Goal: Transaction & Acquisition: Purchase product/service

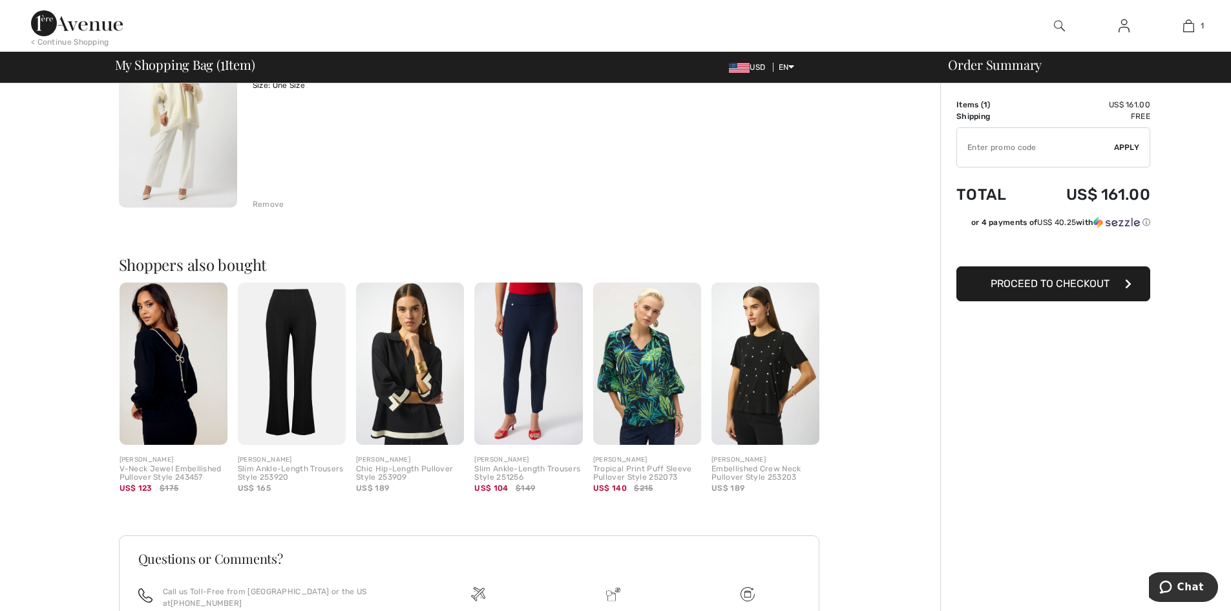
scroll to position [194, 0]
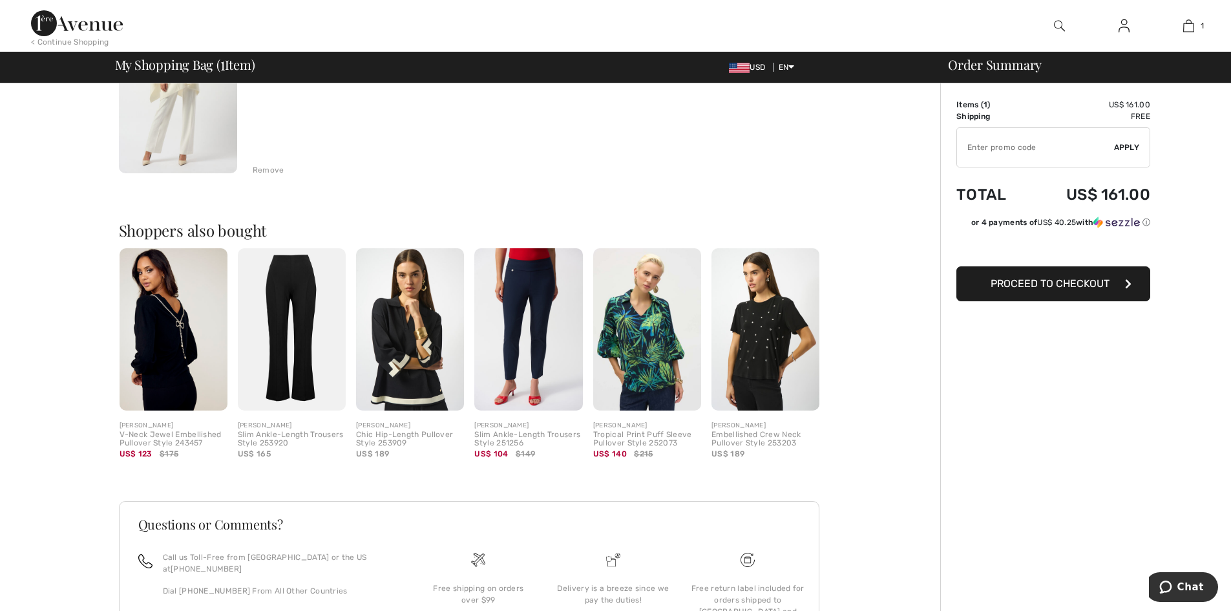
click at [394, 339] on img at bounding box center [410, 329] width 108 height 162
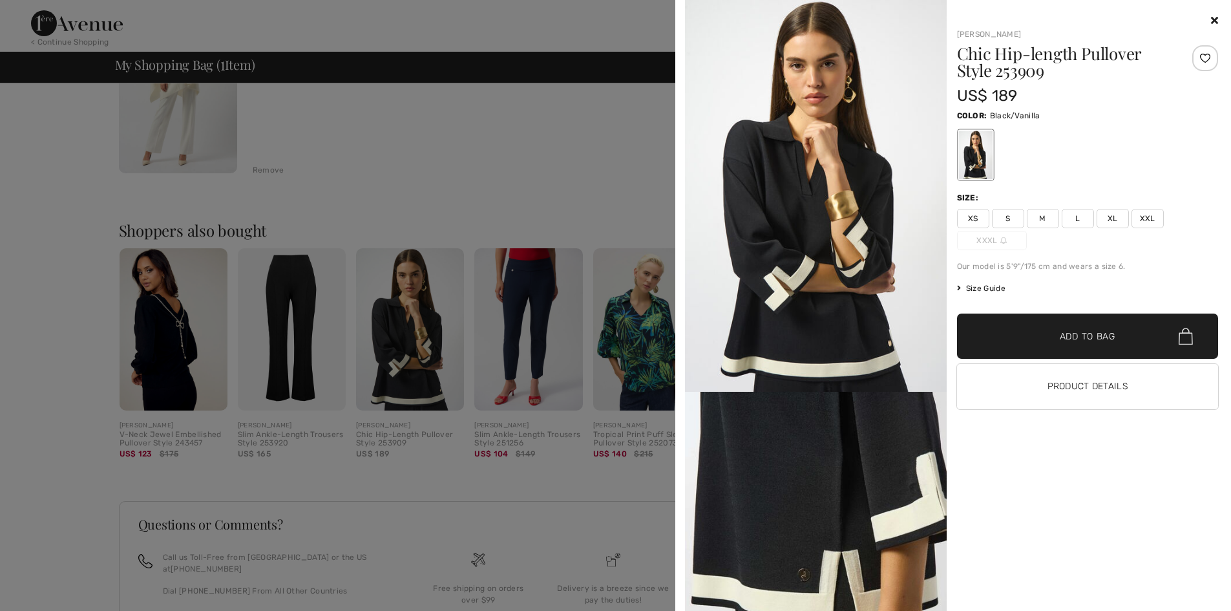
click at [542, 322] on div at bounding box center [615, 305] width 1231 height 611
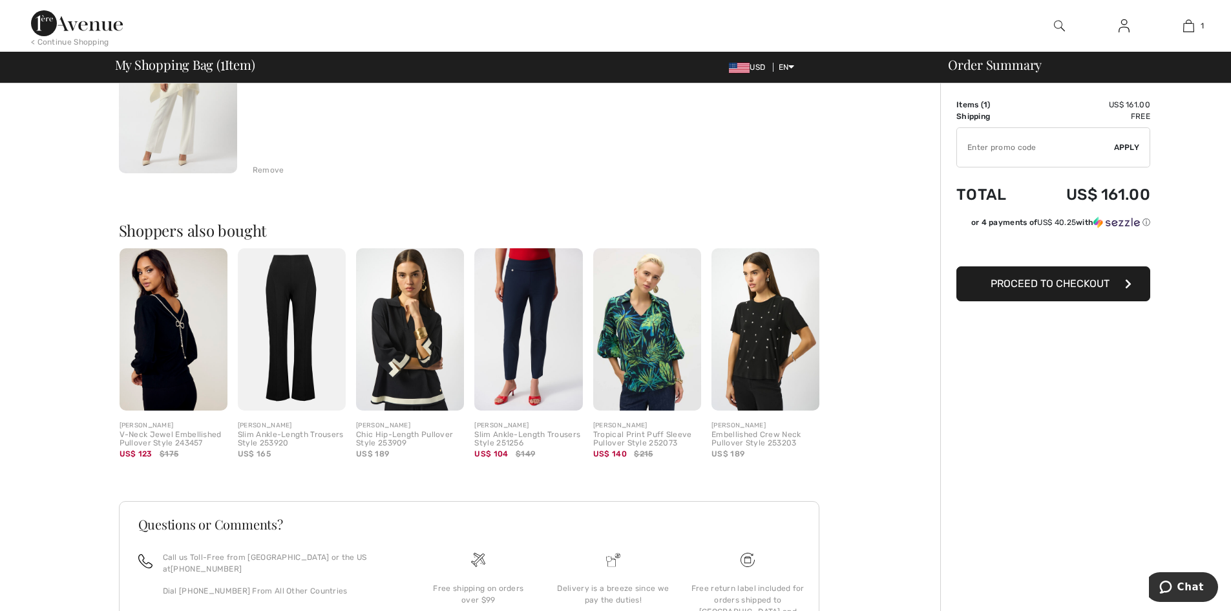
click at [542, 322] on img at bounding box center [528, 329] width 108 height 162
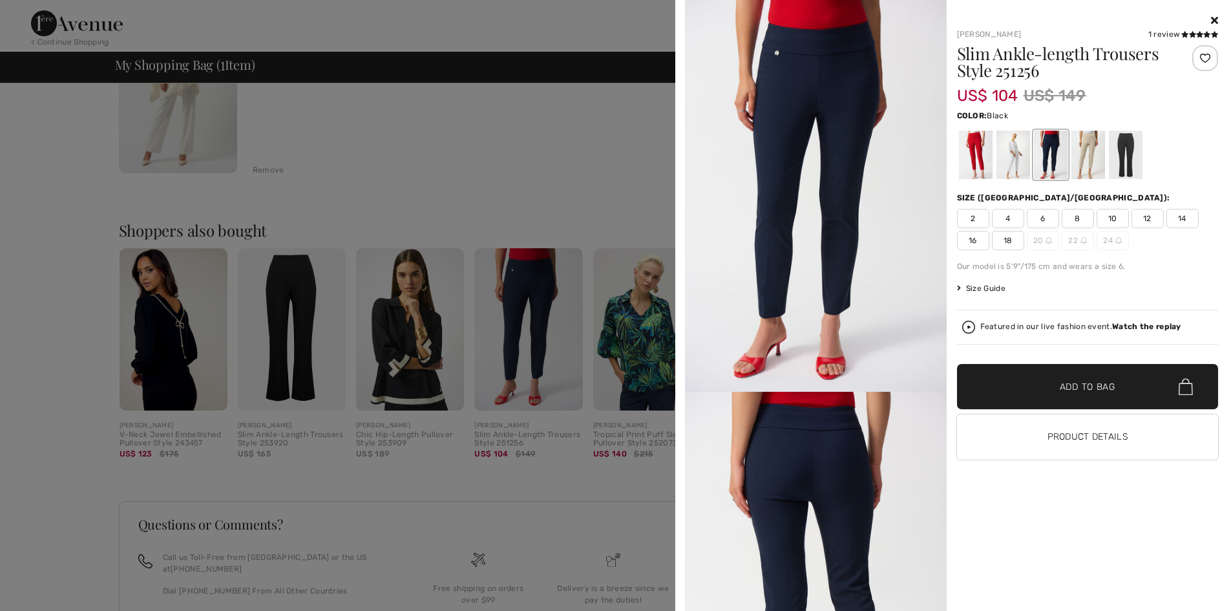
click at [1132, 154] on div at bounding box center [1126, 155] width 34 height 48
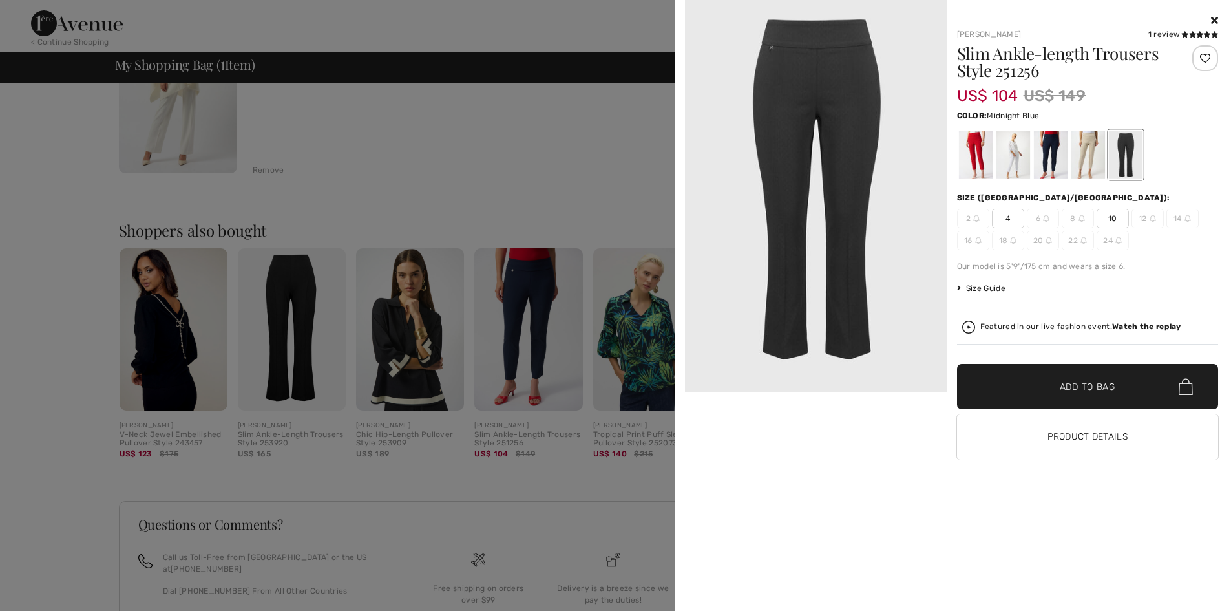
click at [1061, 158] on div at bounding box center [1051, 155] width 34 height 48
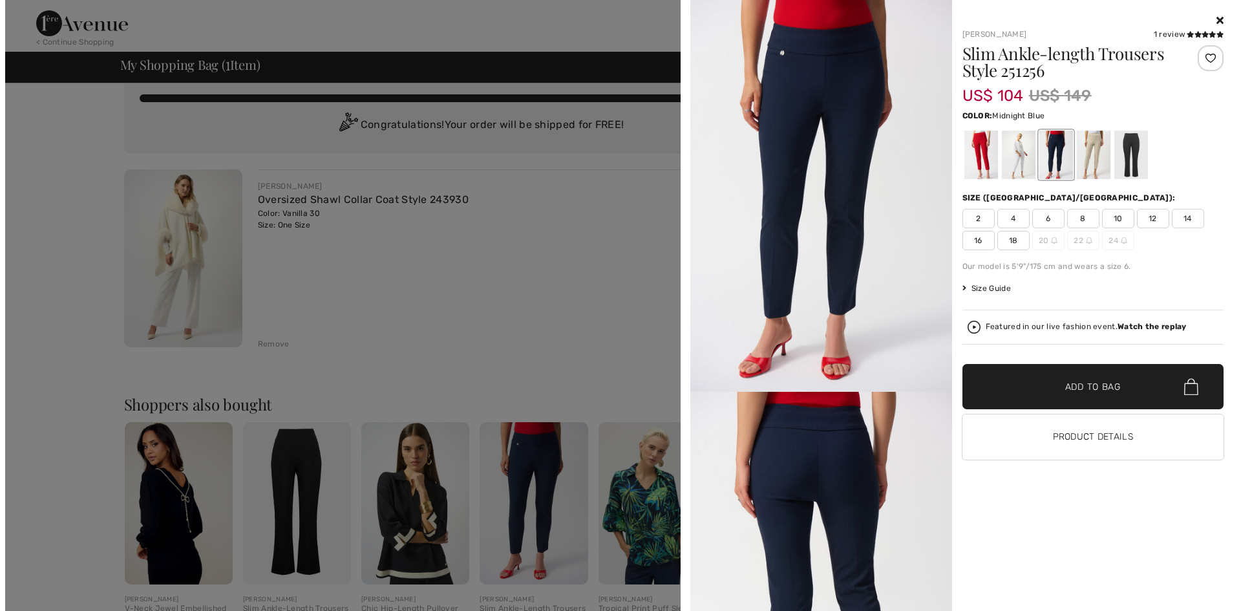
scroll to position [0, 0]
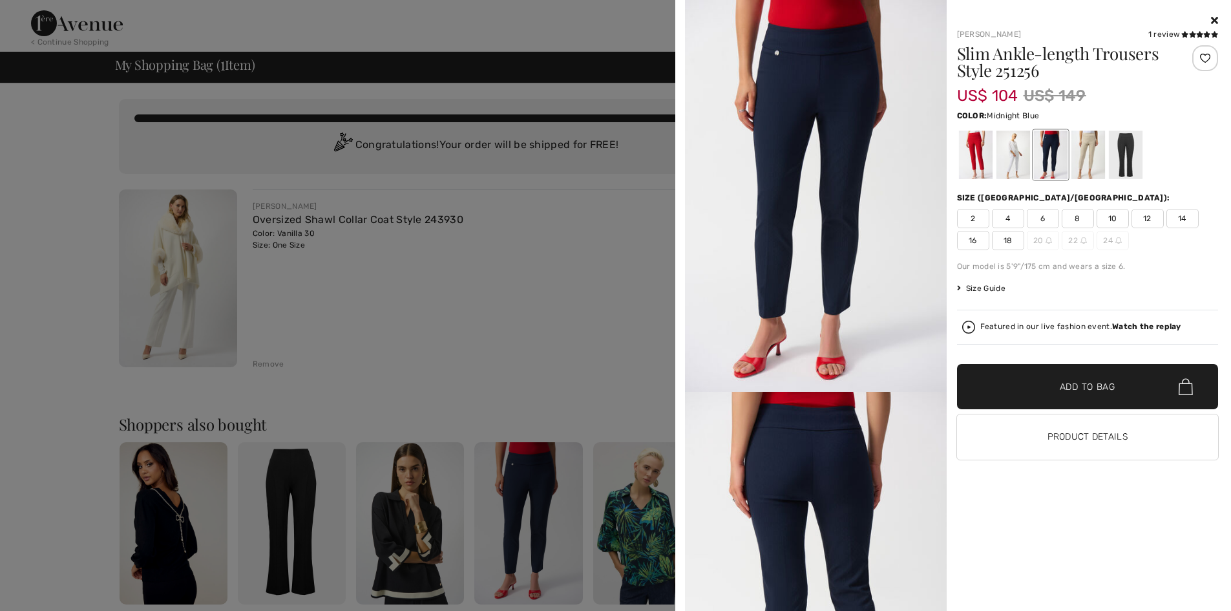
click at [1212, 15] on icon at bounding box center [1214, 20] width 7 height 10
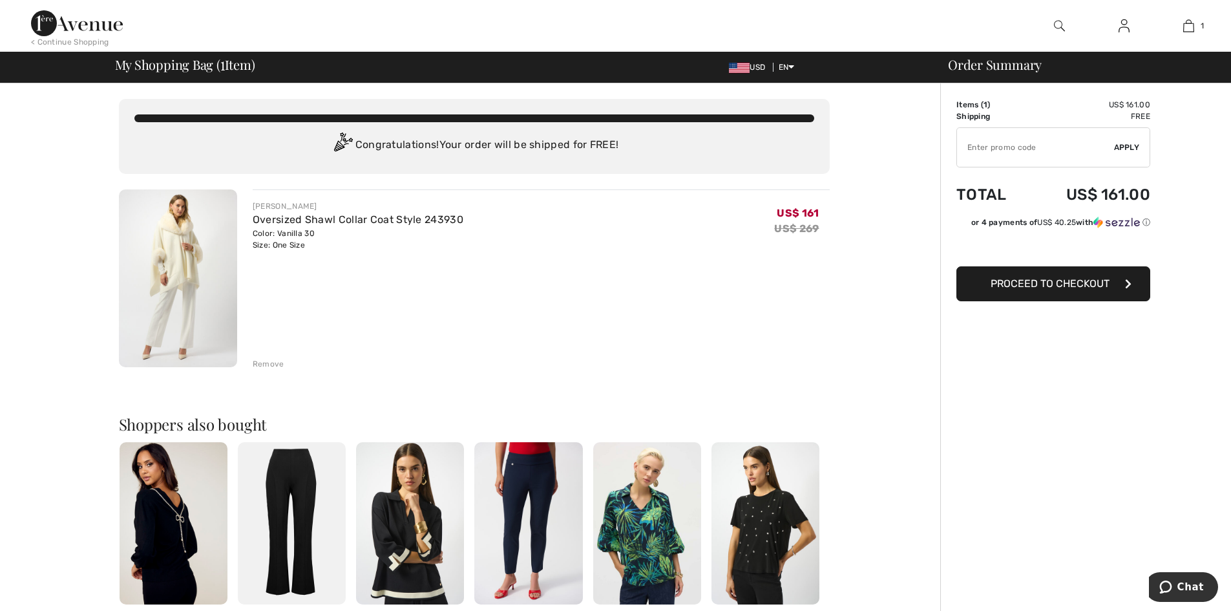
click at [1059, 25] on img at bounding box center [1059, 26] width 11 height 16
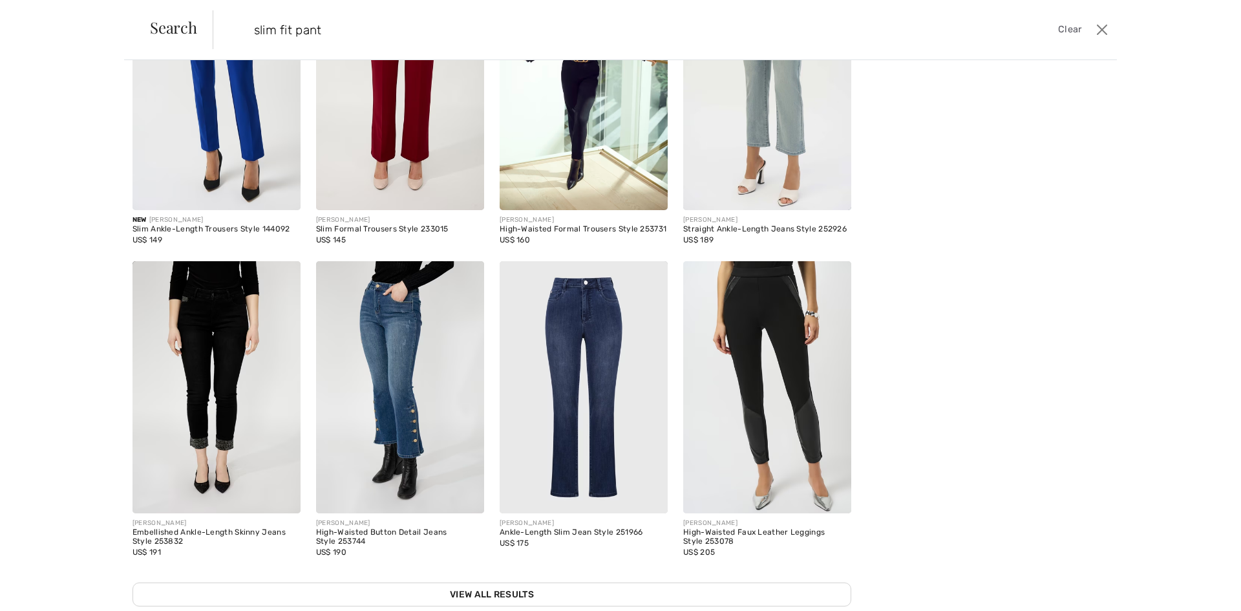
scroll to position [11, 0]
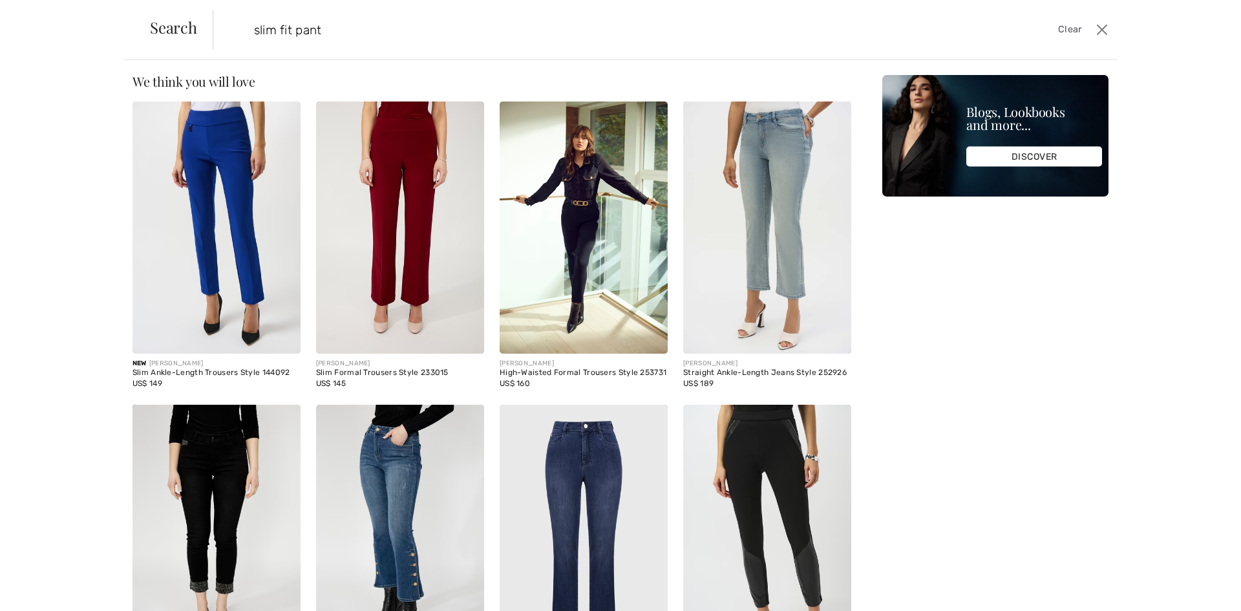
type input "slim fit pant"
click at [209, 257] on img at bounding box center [217, 227] width 168 height 252
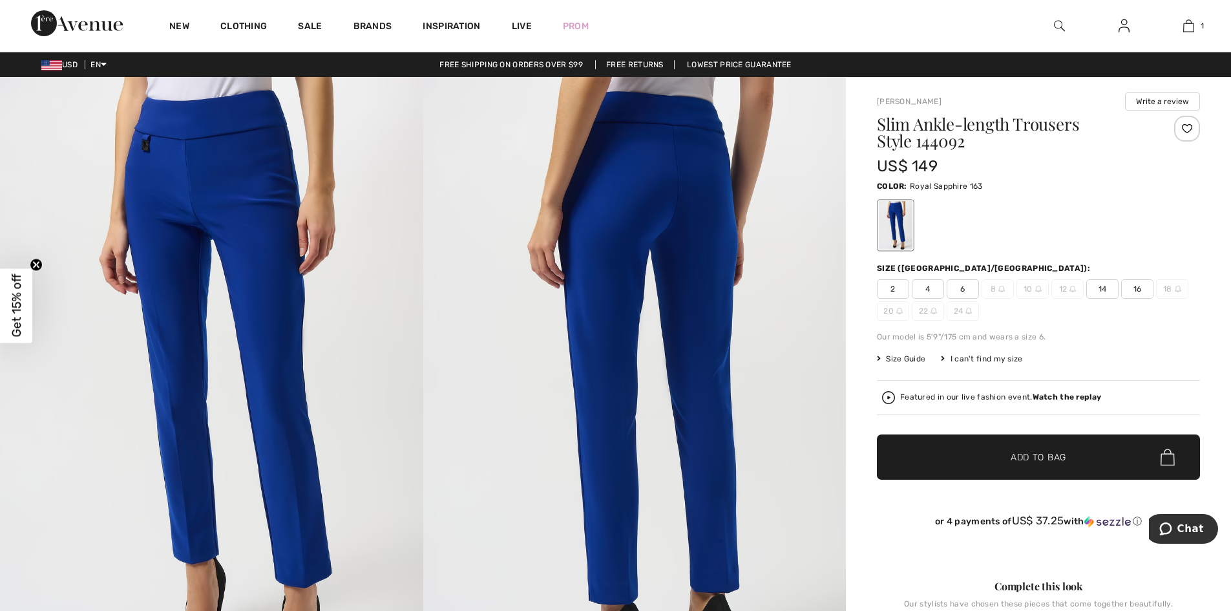
click at [882, 125] on h1 "Slim Ankle-length Trousers Style 144092" at bounding box center [1012, 133] width 270 height 34
drag, startPoint x: 880, startPoint y: 122, endPoint x: 974, endPoint y: 149, distance: 98.2
click at [974, 149] on div "Slim Ankle-length Trousers Style 144092" at bounding box center [1012, 135] width 270 height 39
copy h1 "Slim Ankle-length Trousers Style 144092"
click at [1056, 25] on img at bounding box center [1059, 26] width 11 height 16
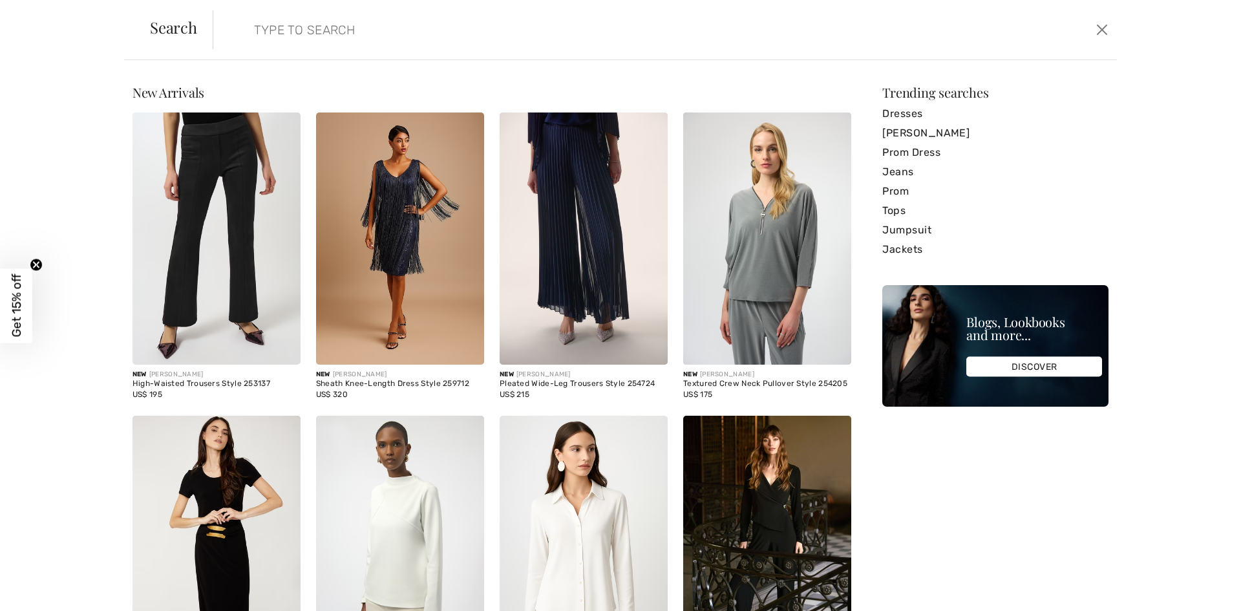
paste input "Slim Ankle-length Trousers Style 144092"
type input "Slim Ankle-length Trousers Style 144092"
